Goal: Book appointment/travel/reservation

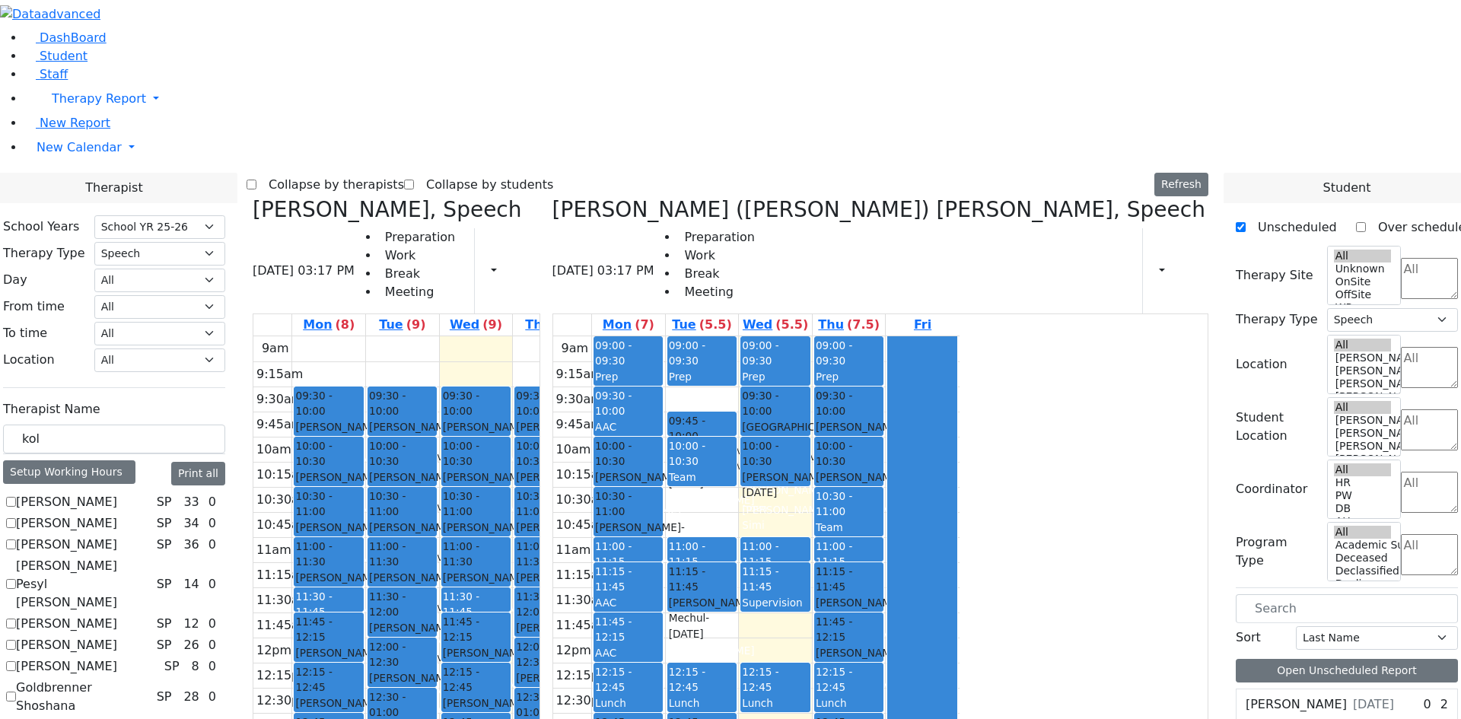
select select "212"
select select "3"
click at [582, 670] on div "Reich Jacob - 11/27/2020" at bounding box center [549, 685] width 66 height 31
click at [616, 336] on div "9am 9:15am 9:30am 9:45am 10am 10:15am 10:30am 10:45am 11am 11:15am 11:30am 11:4…" at bounding box center [456, 637] width 406 height 603
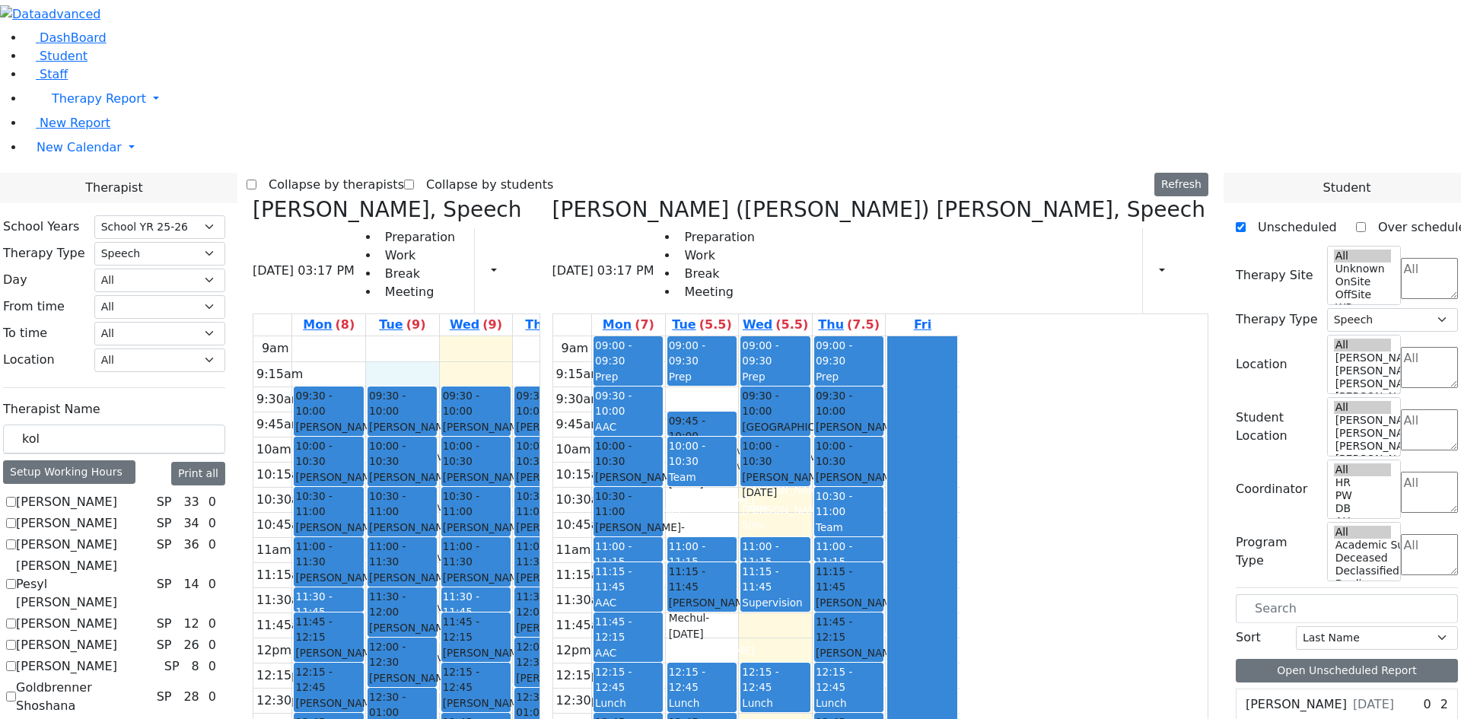
click at [584, 336] on div "9am 9:15am 9:30am 9:45am 10am 10:15am 10:30am 10:45am 11am 11:15am 11:30am 11:4…" at bounding box center [456, 637] width 406 height 603
click at [574, 336] on div "9am 9:15am 9:30am 9:45am 10am 10:15am 10:30am 10:45am 11am 11:15am 11:30am 11:4…" at bounding box center [456, 637] width 406 height 603
drag, startPoint x: 620, startPoint y: 119, endPoint x: 682, endPoint y: 698, distance: 581.5
click at [660, 698] on div "9am 9:15am 9:30am 9:45am 10am 10:15am 10:30am 10:45am 11am 11:15am 11:30am 11:4…" at bounding box center [456, 637] width 406 height 603
drag, startPoint x: 748, startPoint y: 695, endPoint x: 451, endPoint y: 118, distance: 649.2
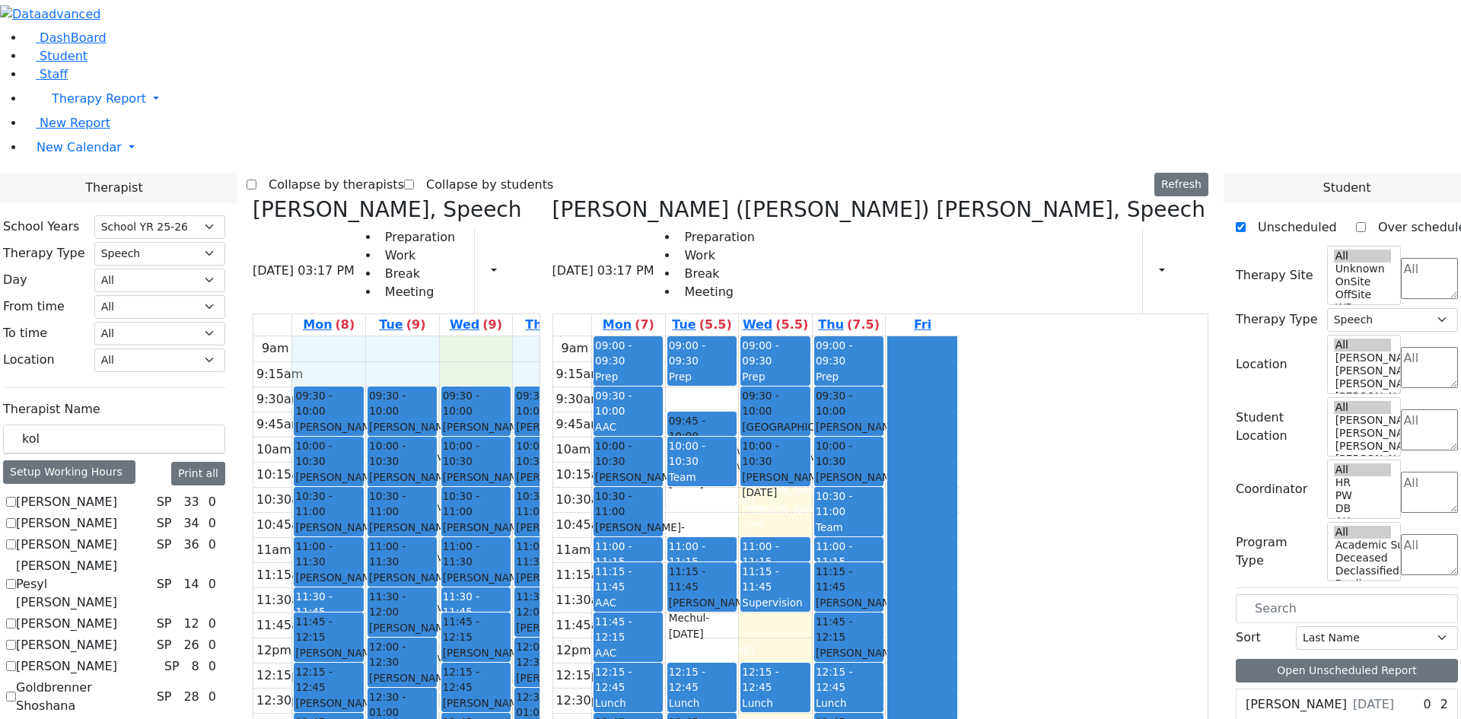
click at [451, 336] on div "9am 9:15am 9:30am 9:45am 10am 10:15am 10:30am 10:45am 11am 11:15am 11:30am 11:4…" at bounding box center [456, 637] width 406 height 603
drag, startPoint x: 455, startPoint y: 120, endPoint x: 781, endPoint y: 134, distance: 325.9
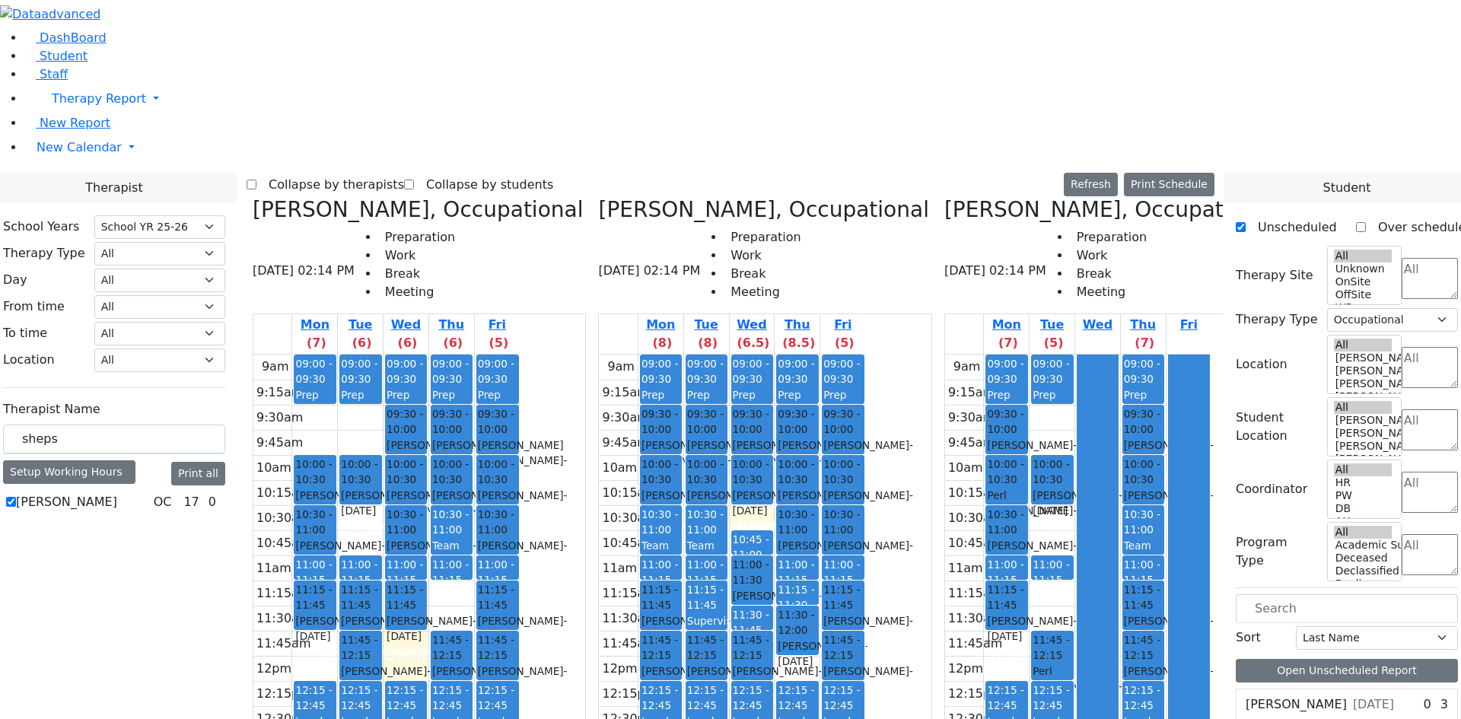
select select "212"
select select "1"
